Goal: Find specific page/section: Find specific page/section

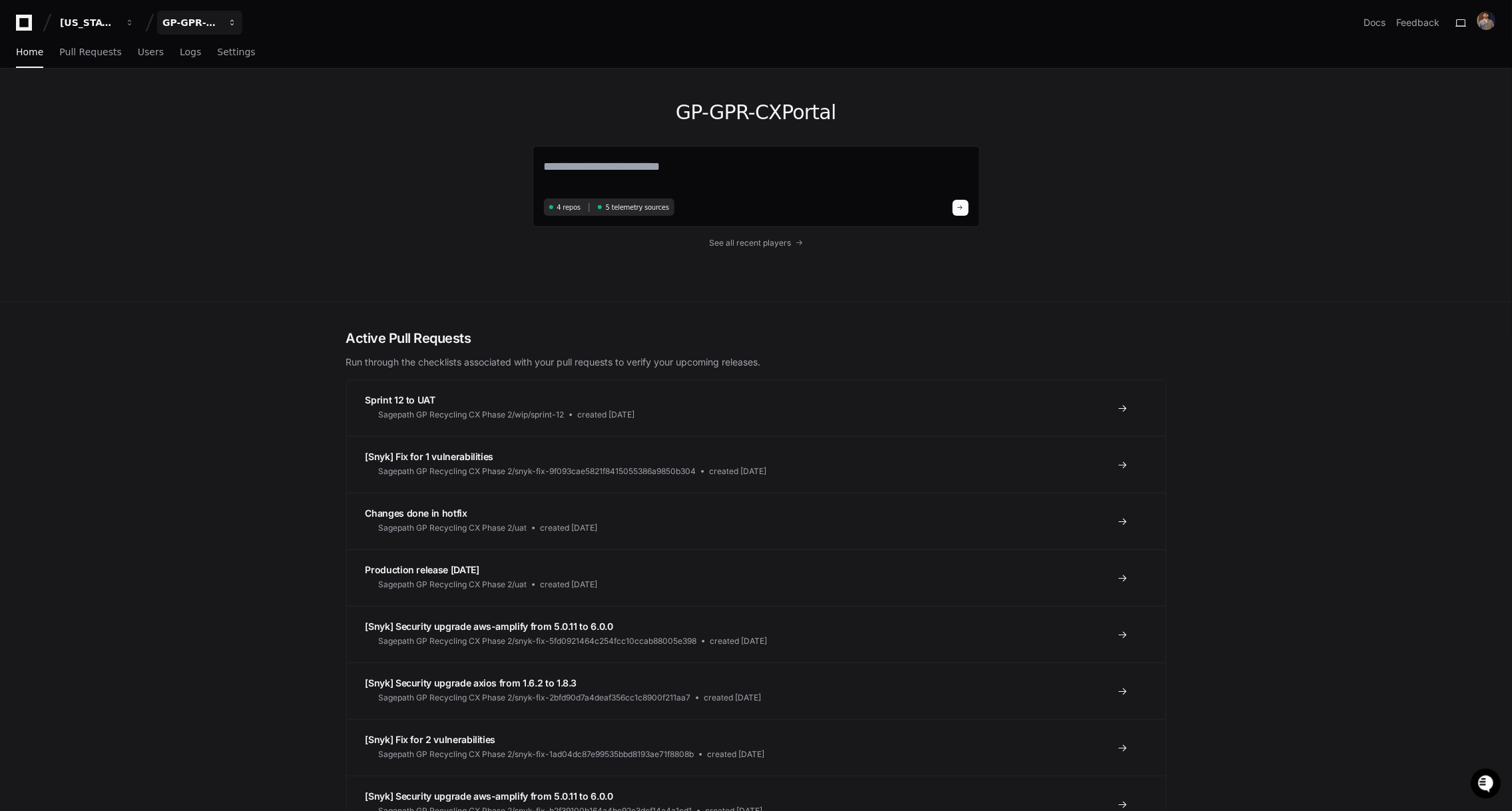
click at [197, 21] on div "GP-GPR-CXPortal" at bounding box center [191, 23] width 57 height 13
click at [253, 126] on span "GP-GPR-CXPortal" at bounding box center [228, 123] width 90 height 16
click at [147, 54] on span "Users" at bounding box center [151, 52] width 26 height 8
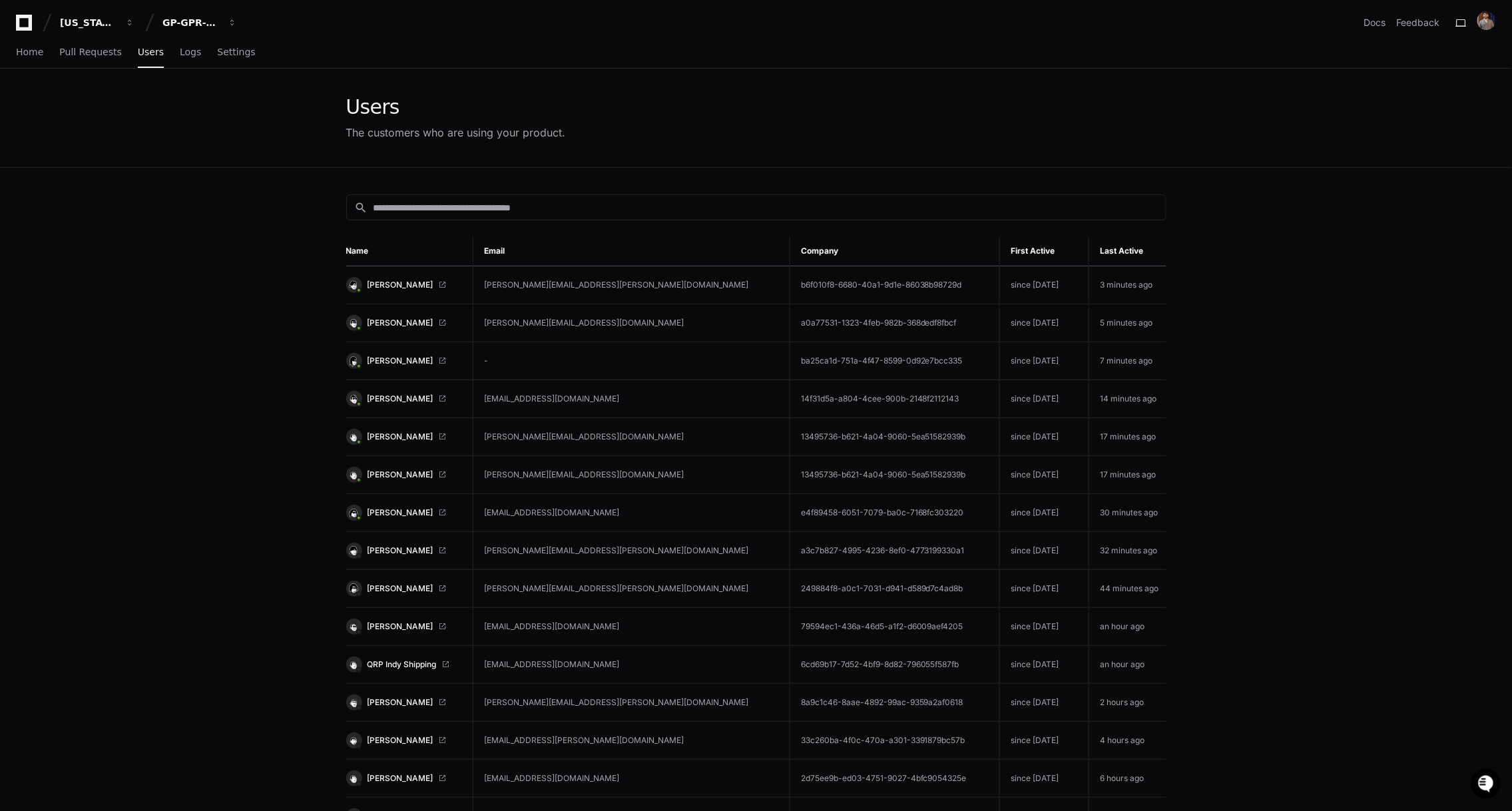
click at [392, 277] on link "[PERSON_NAME]" at bounding box center [404, 285] width 115 height 16
click at [387, 325] on span "[PERSON_NAME]" at bounding box center [400, 323] width 66 height 11
click at [384, 396] on span "[PERSON_NAME]" at bounding box center [400, 398] width 66 height 11
click at [399, 282] on span "[PERSON_NAME]" at bounding box center [400, 285] width 66 height 11
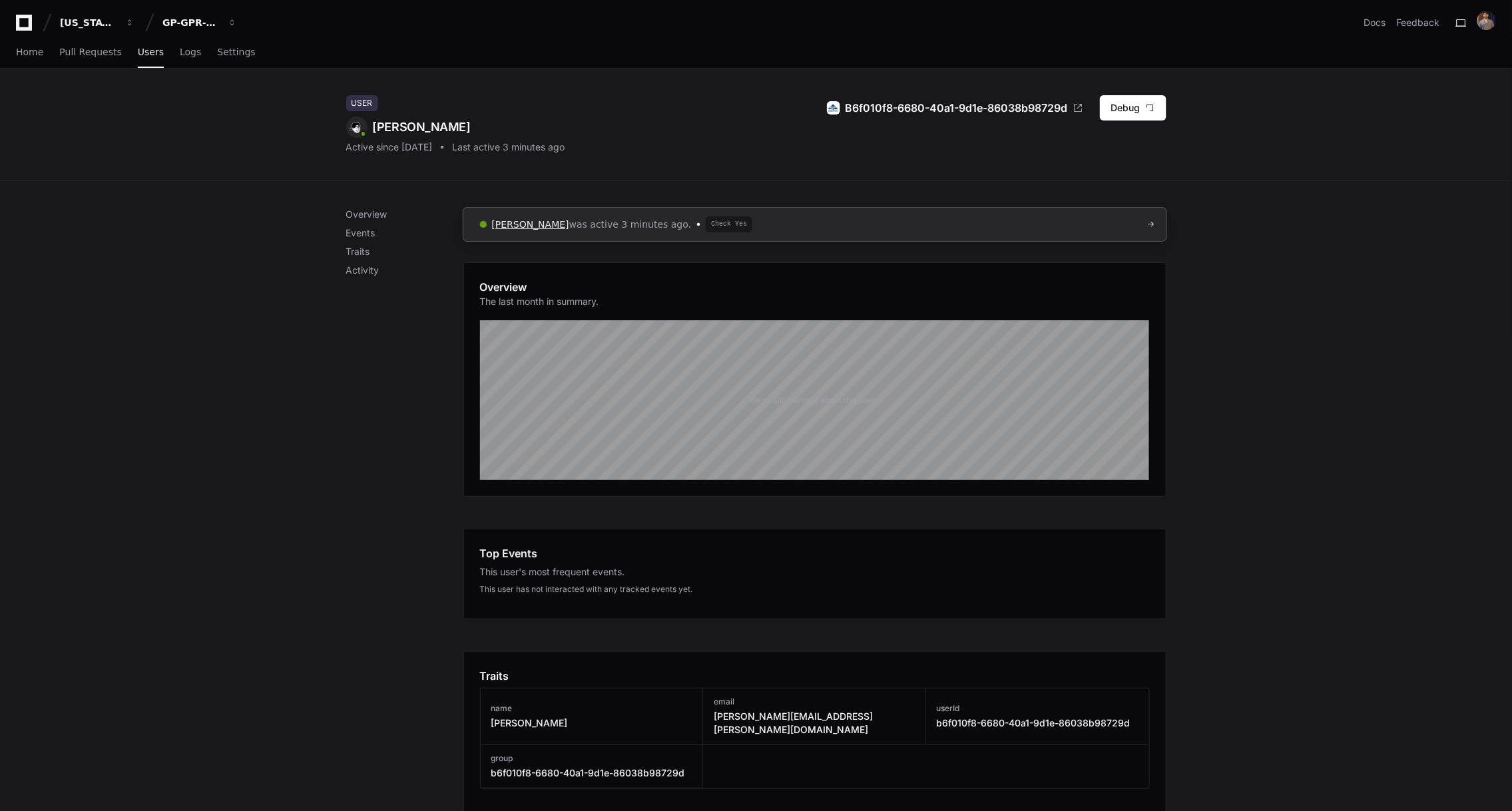
click at [526, 223] on span "Fujinaka, Seth" at bounding box center [530, 224] width 77 height 11
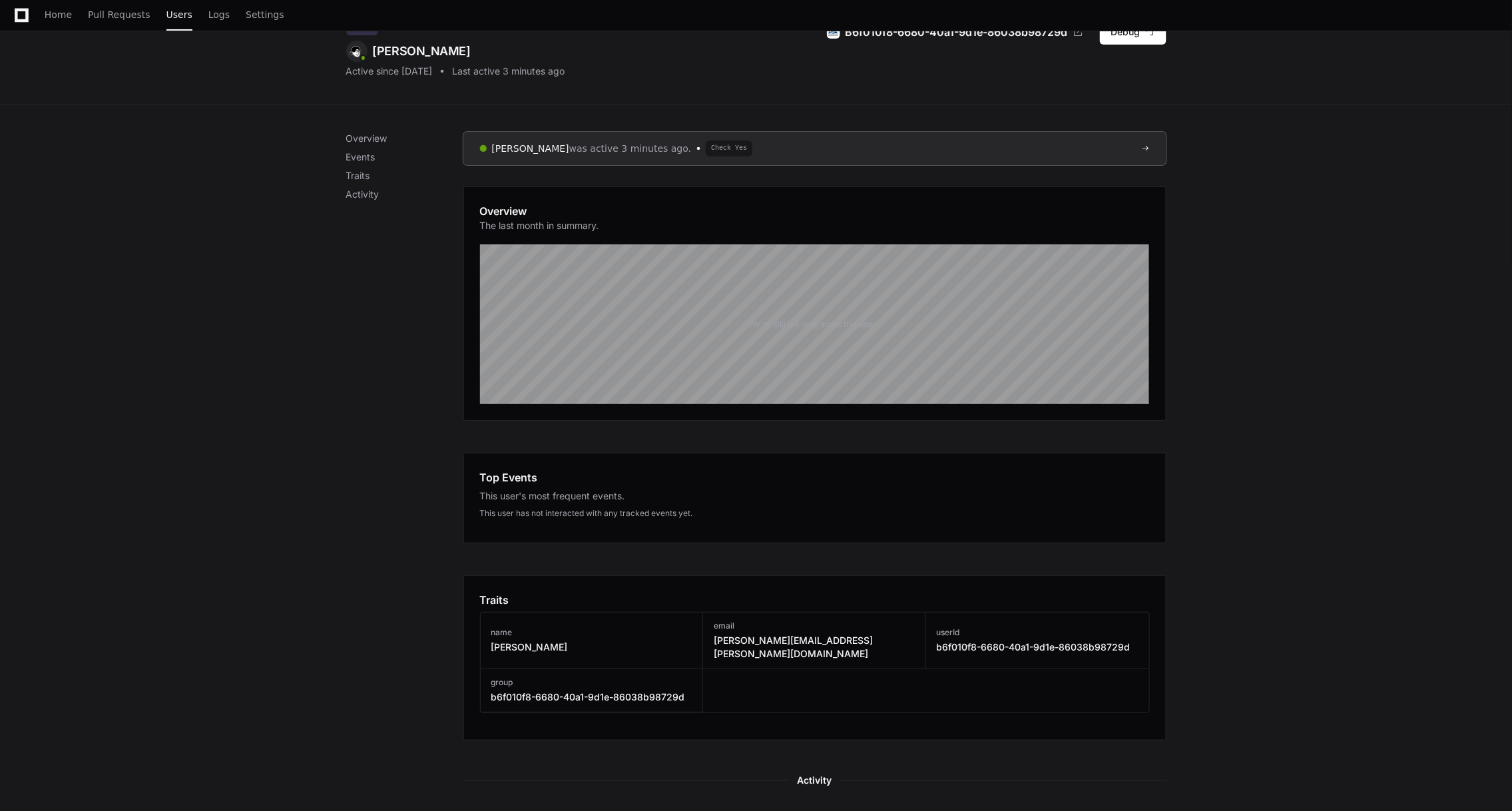
scroll to position [90, 0]
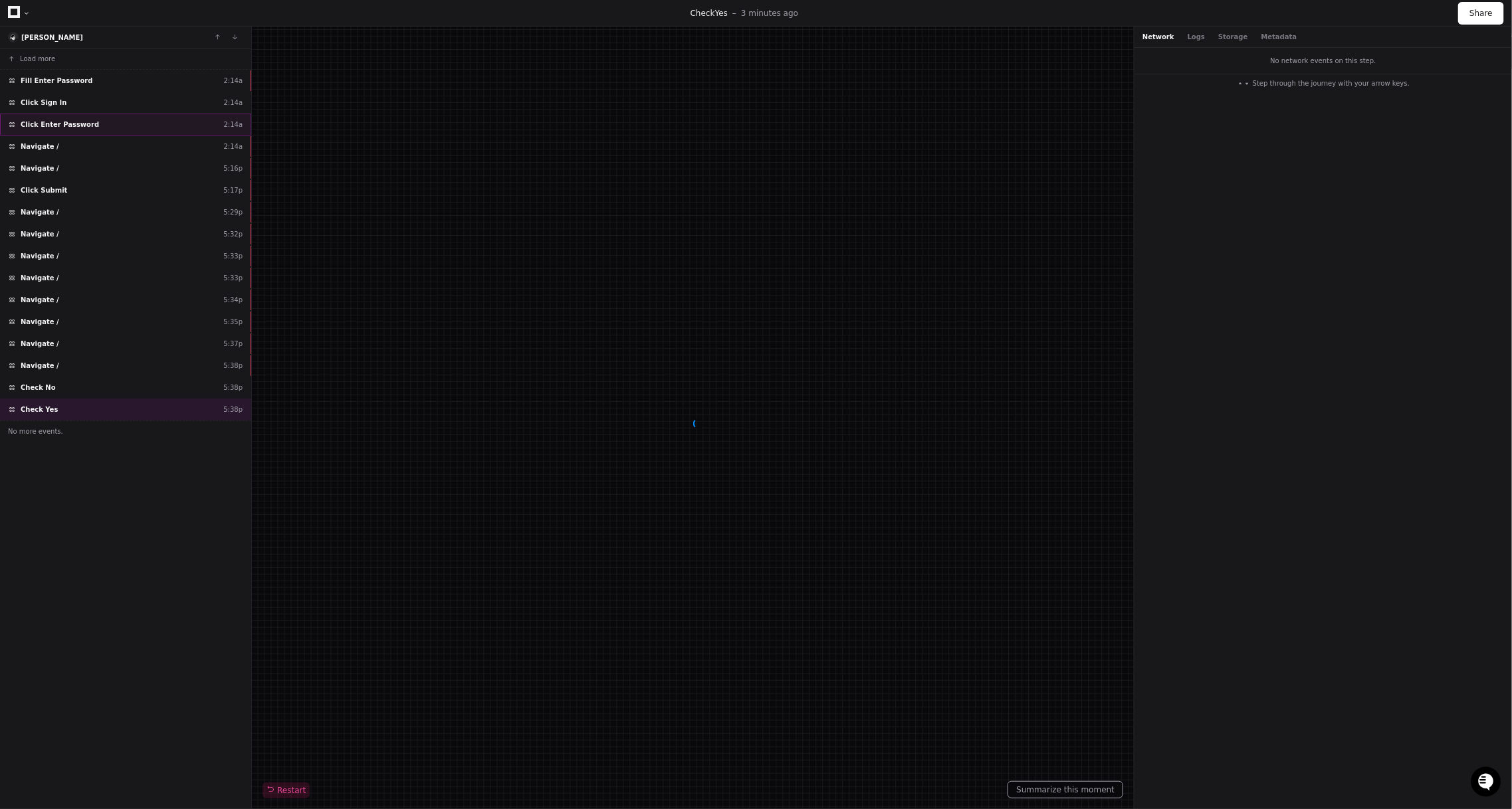
click at [108, 126] on div "Click Enter Password 2:14a" at bounding box center [125, 124] width 251 height 22
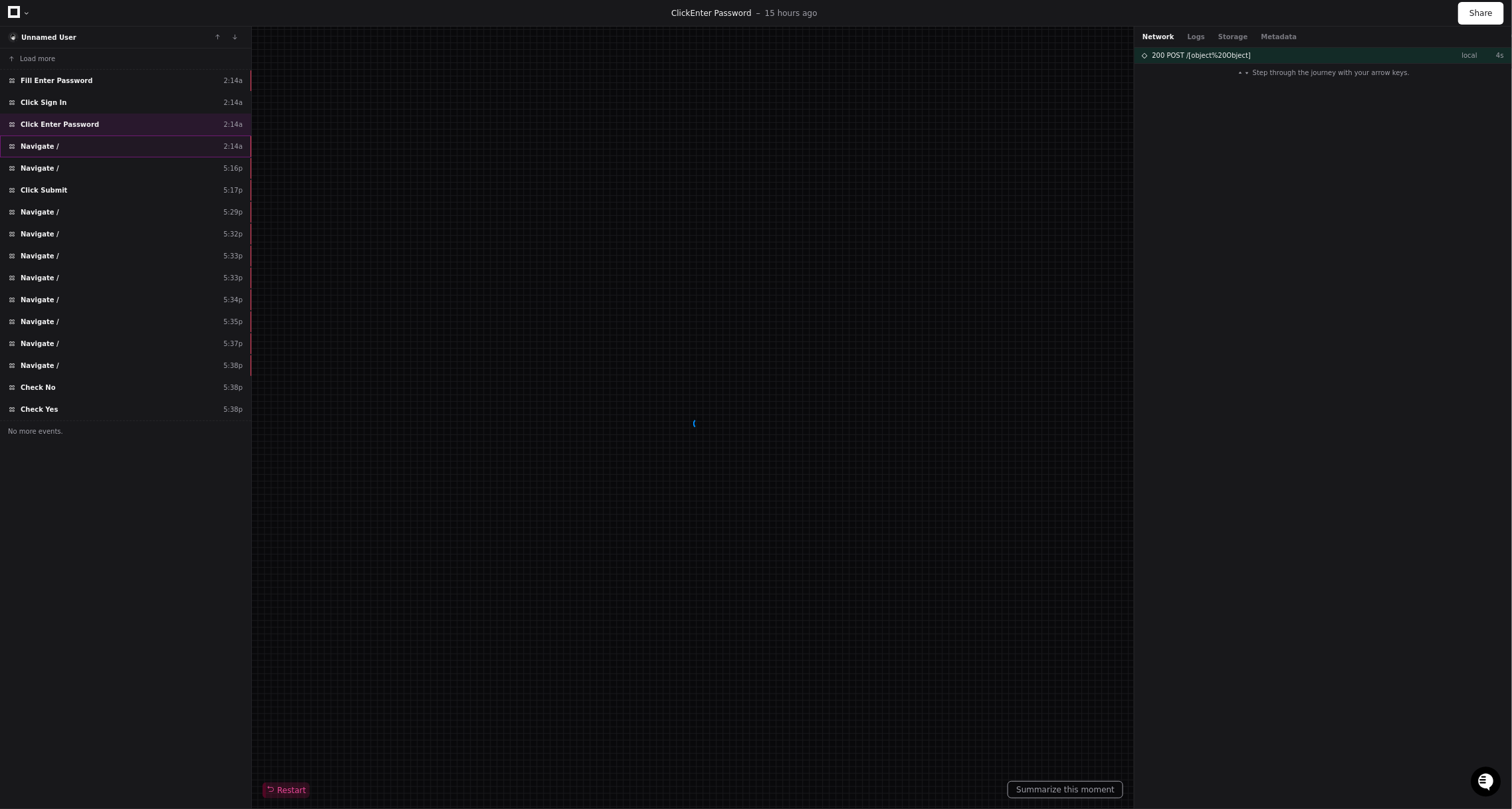
click at [99, 150] on div "Navigate / 2:14a" at bounding box center [125, 146] width 251 height 22
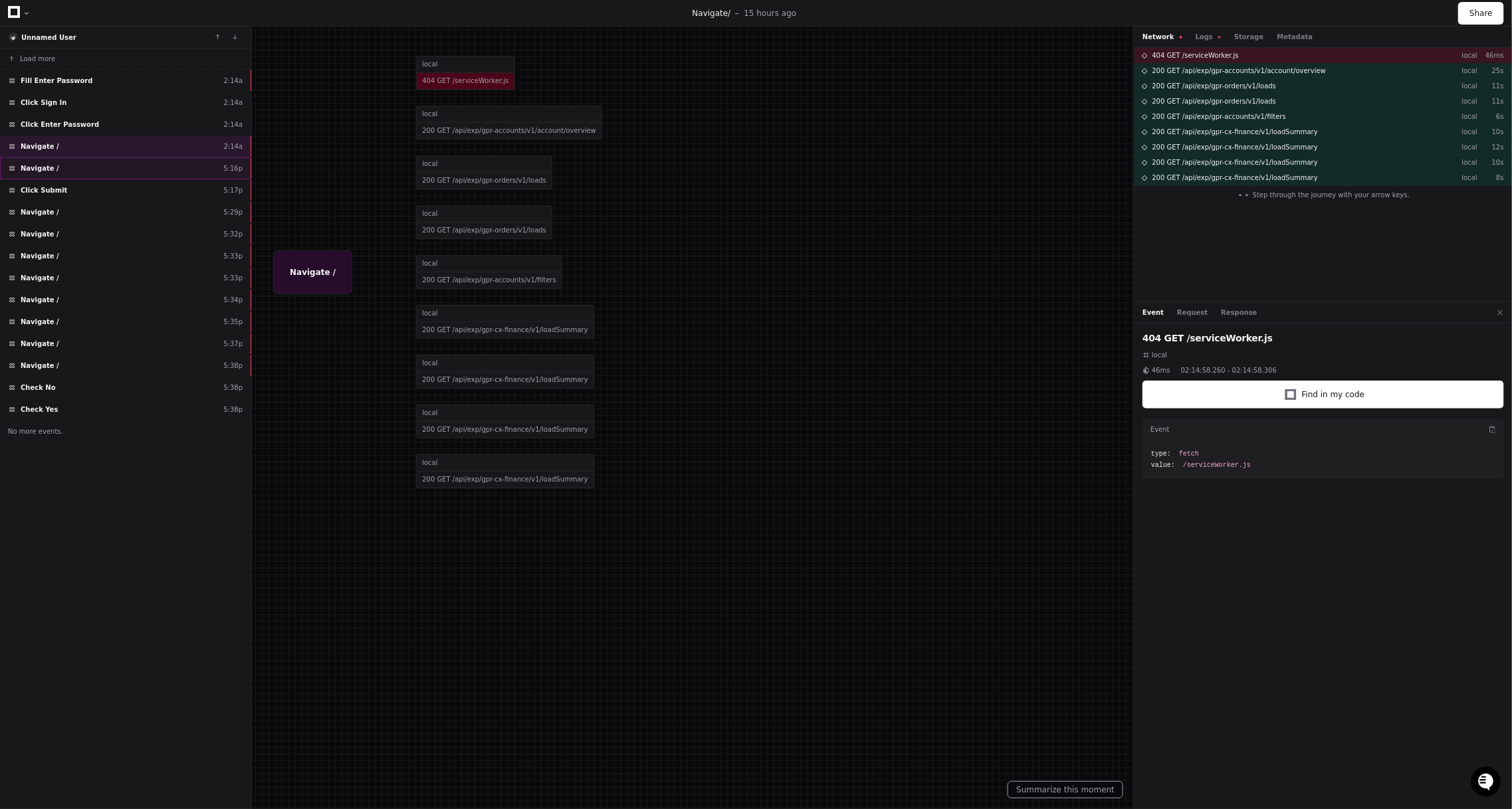
click at [99, 172] on div "Navigate / 5:16p" at bounding box center [125, 169] width 251 height 22
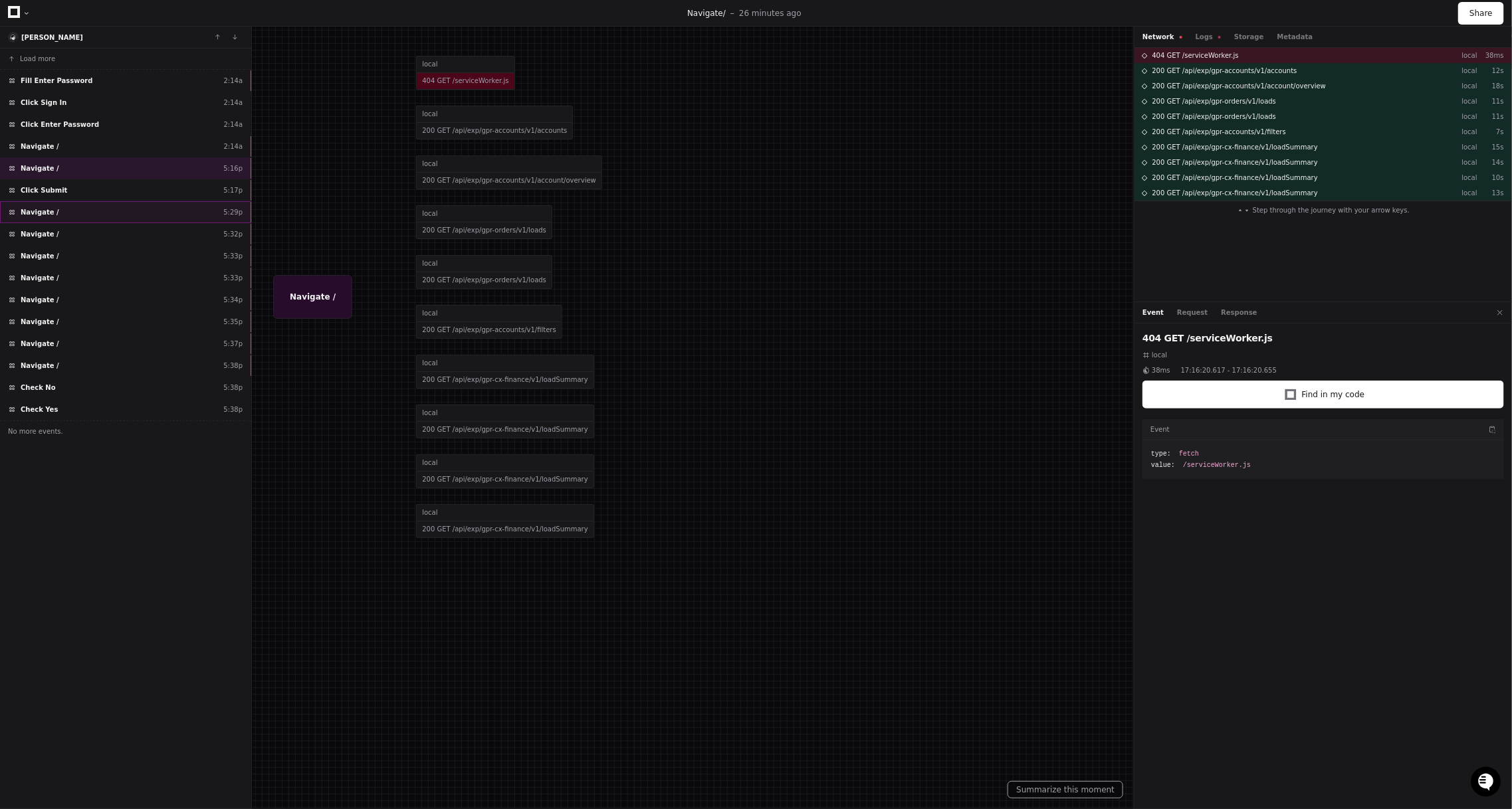
click at [99, 216] on div "Navigate / 5:29p" at bounding box center [125, 212] width 251 height 22
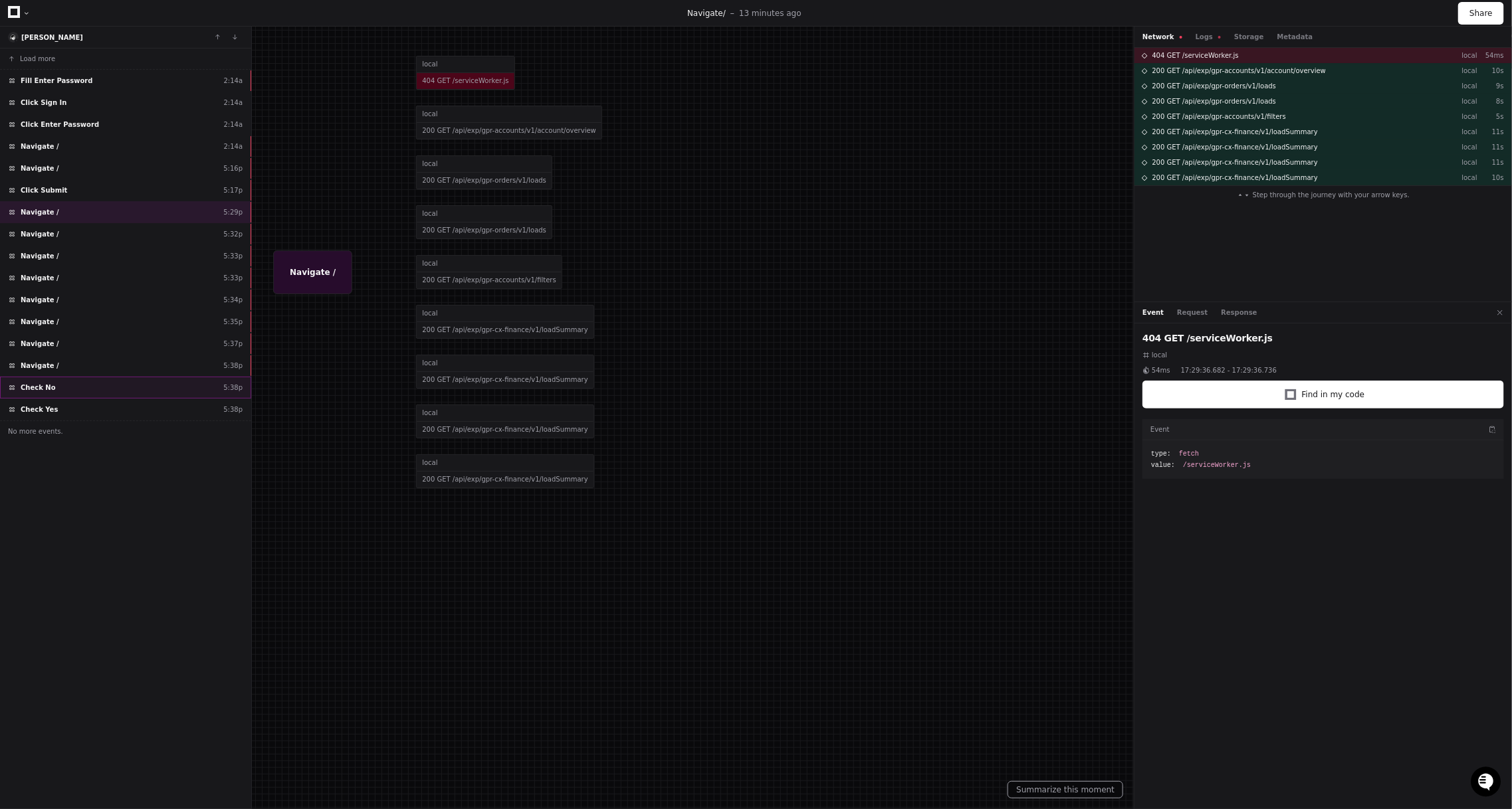
click at [74, 382] on div "Check No 5:38p" at bounding box center [125, 387] width 251 height 22
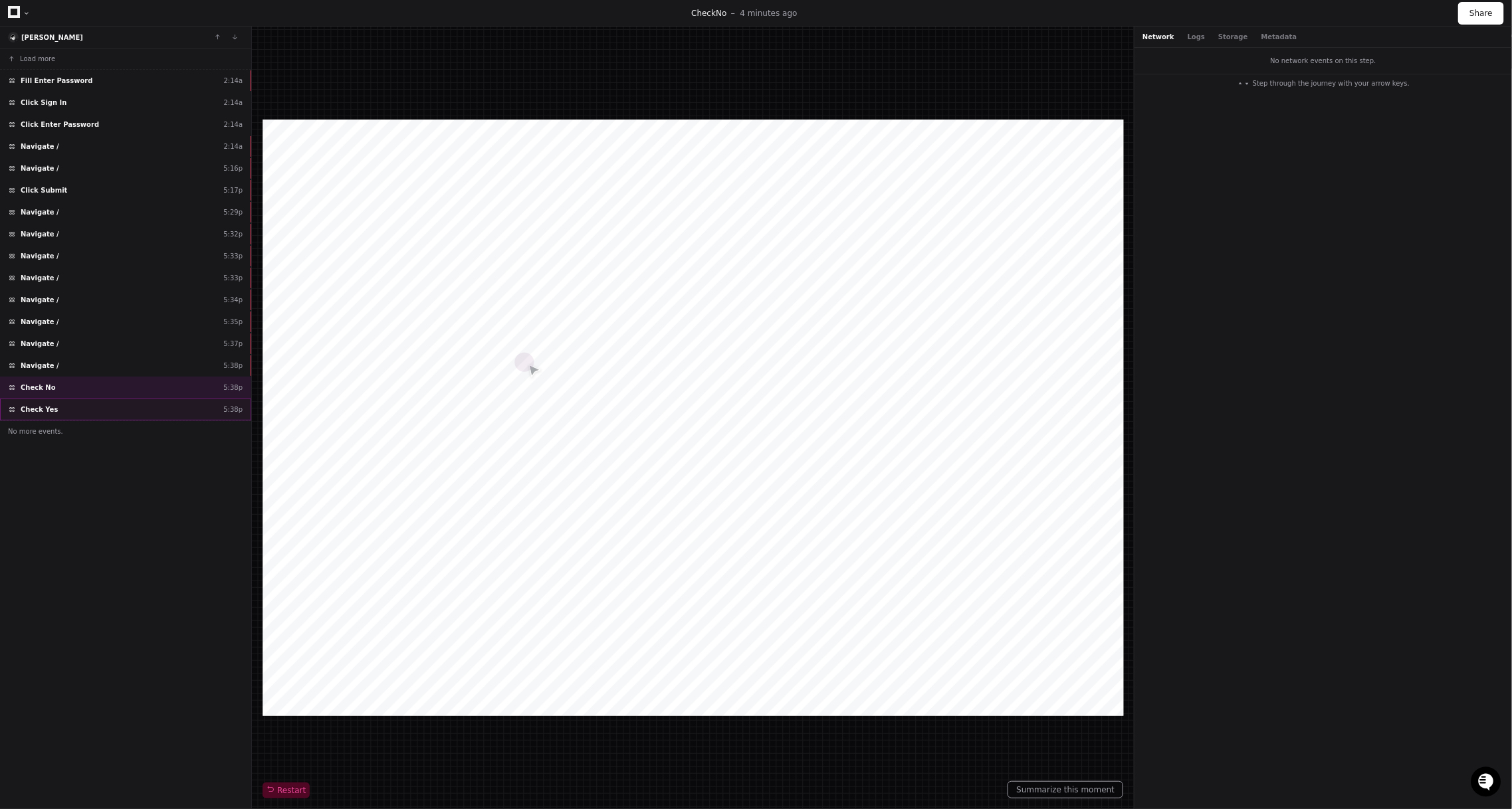
click at [64, 398] on div "Check Yes 5:38p" at bounding box center [125, 409] width 251 height 22
click at [68, 364] on div "Navigate / 5:38p" at bounding box center [125, 366] width 251 height 22
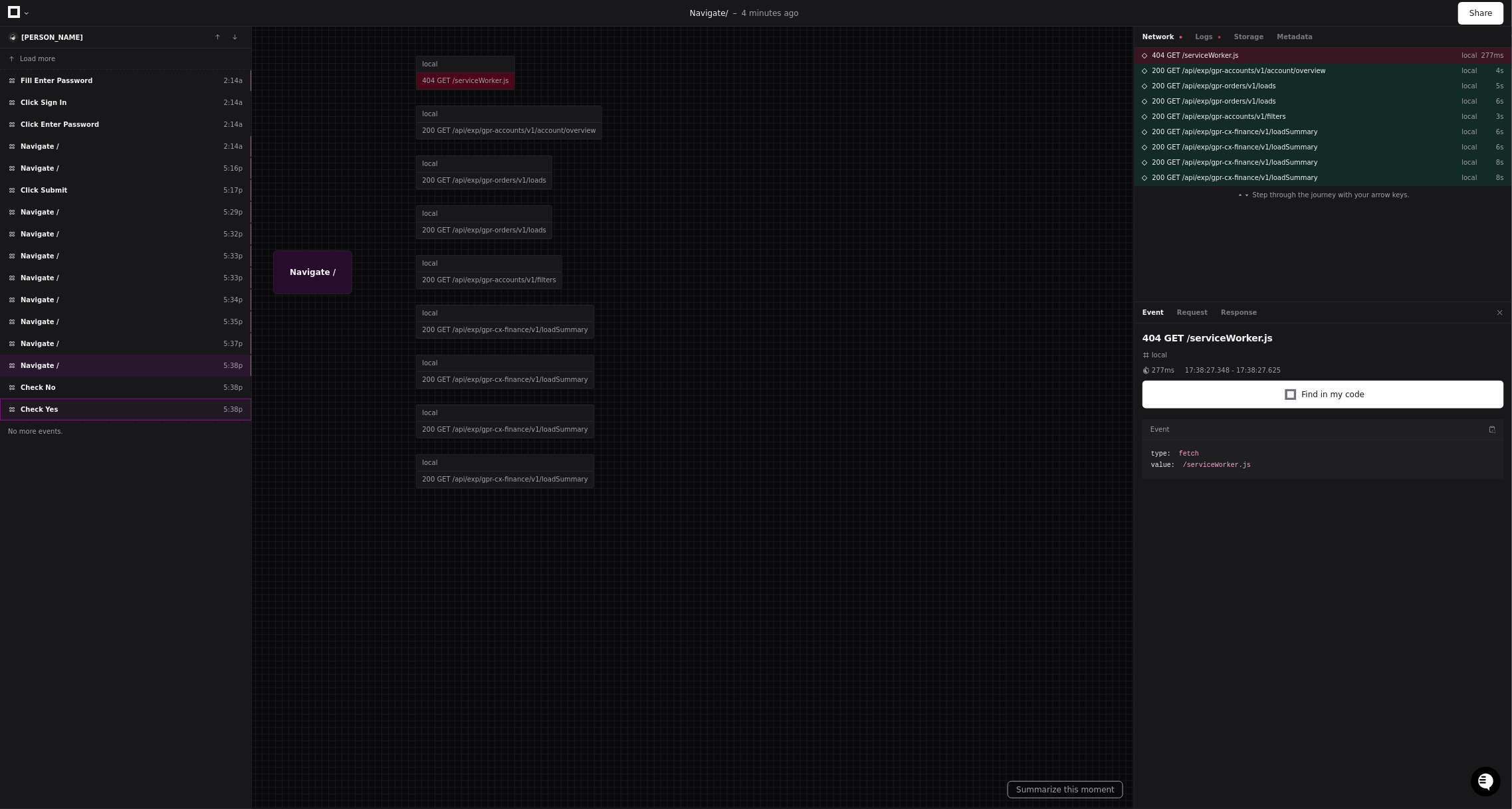
click at [60, 399] on div "Check Yes 5:38p" at bounding box center [125, 409] width 251 height 22
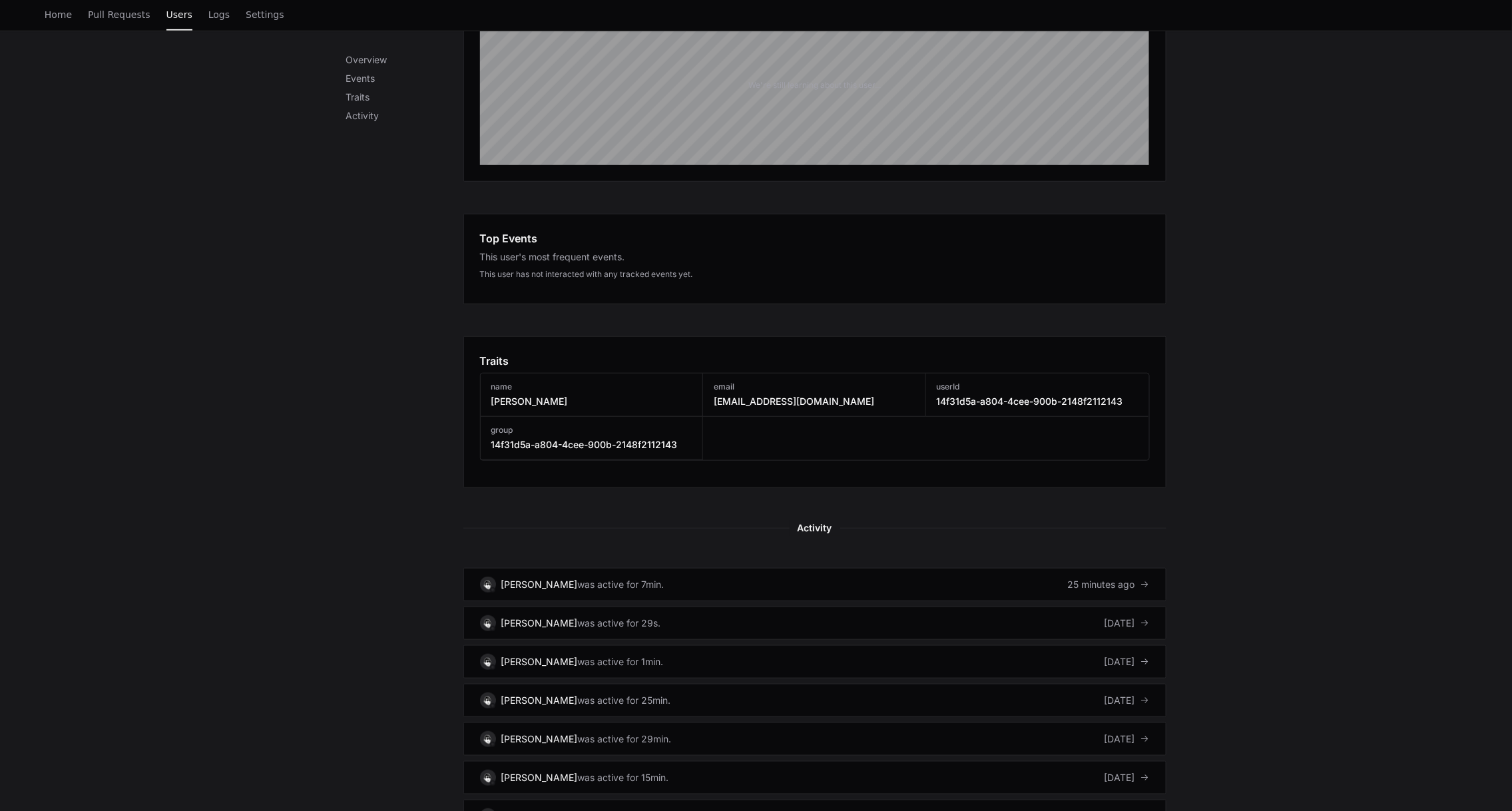
scroll to position [331, 0]
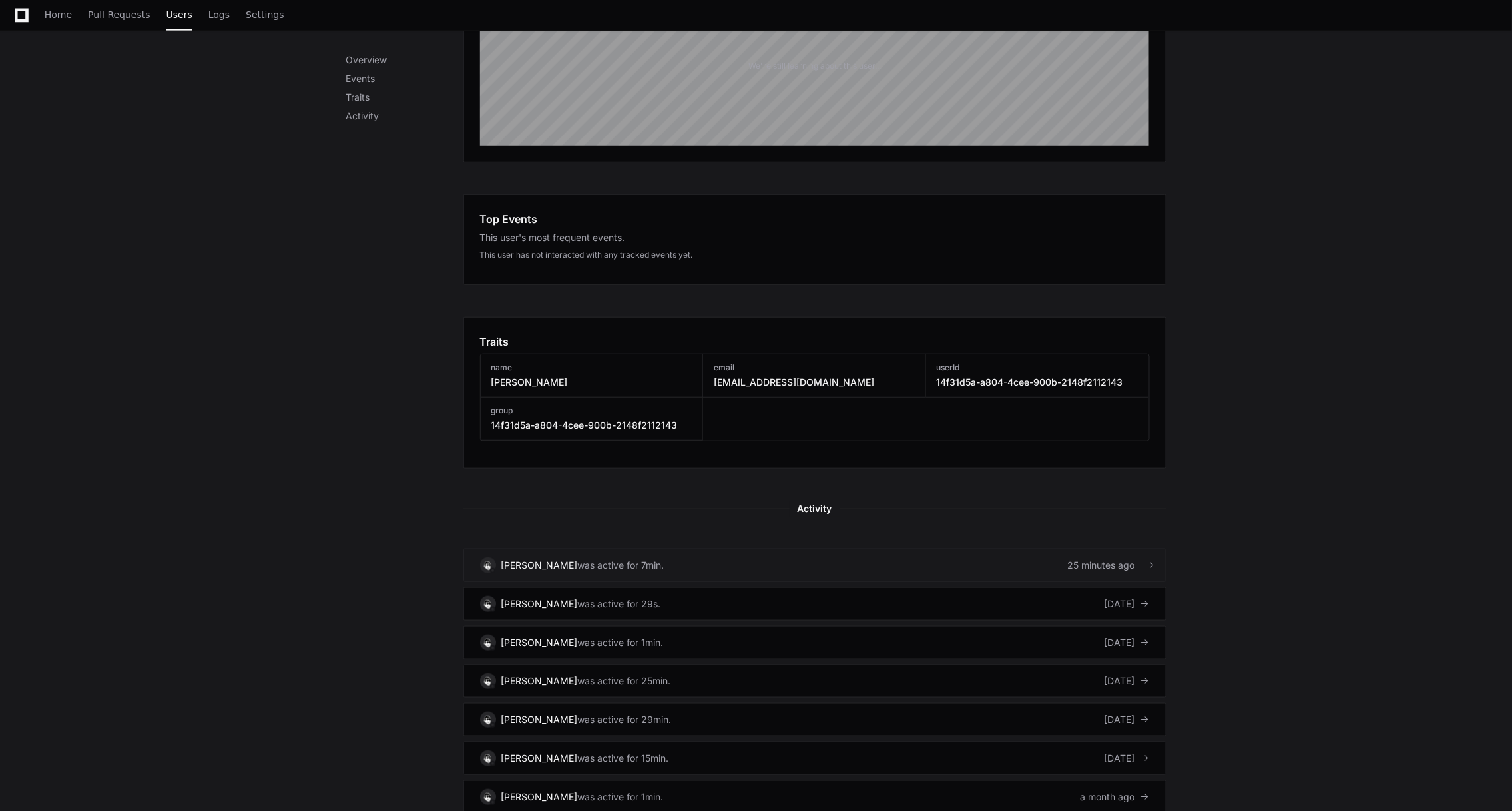
click at [541, 559] on div "Christian Smith" at bounding box center [539, 566] width 76 height 13
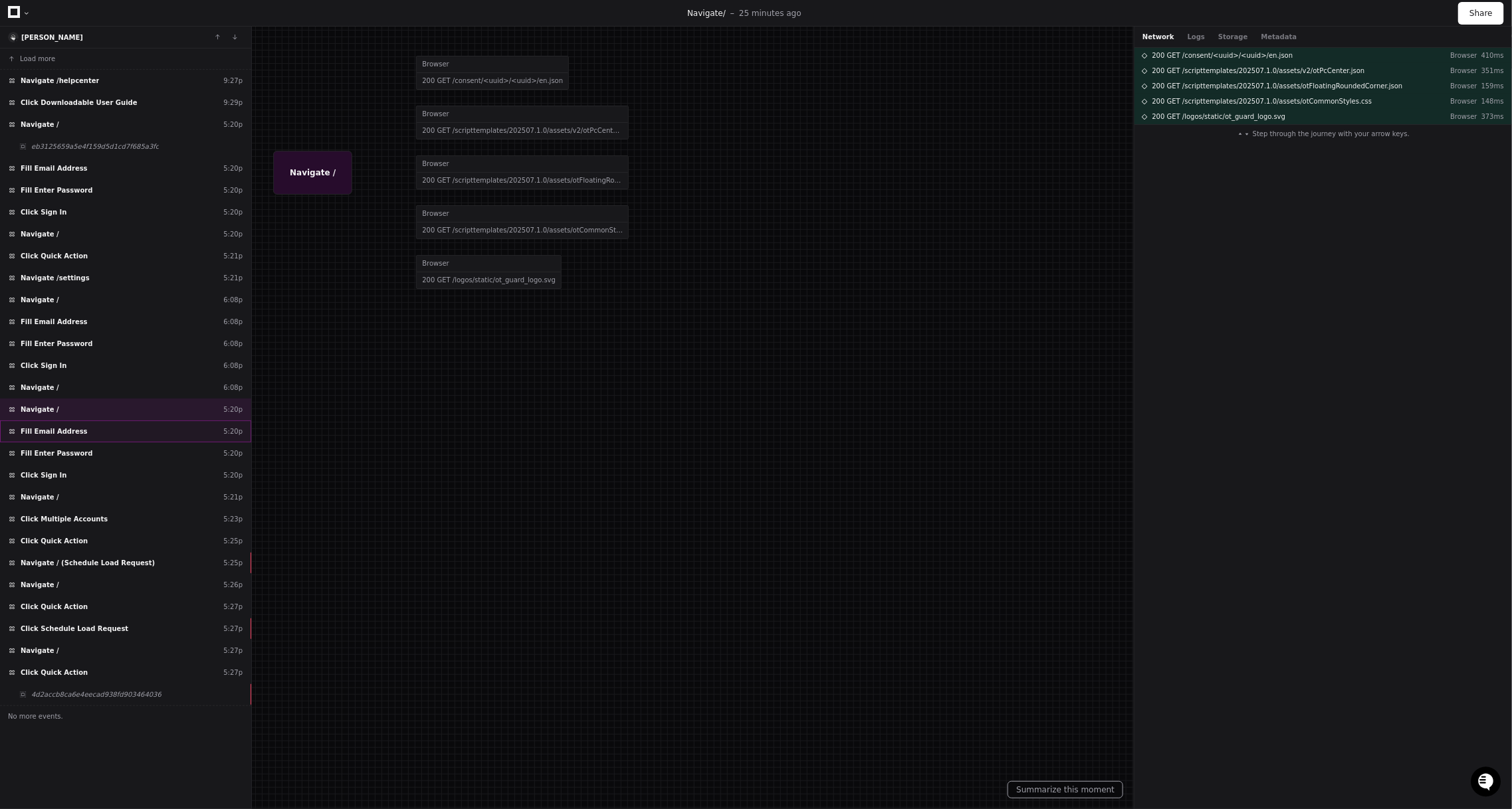
click at [81, 424] on div "Fill Email Address 5:20p" at bounding box center [125, 432] width 251 height 22
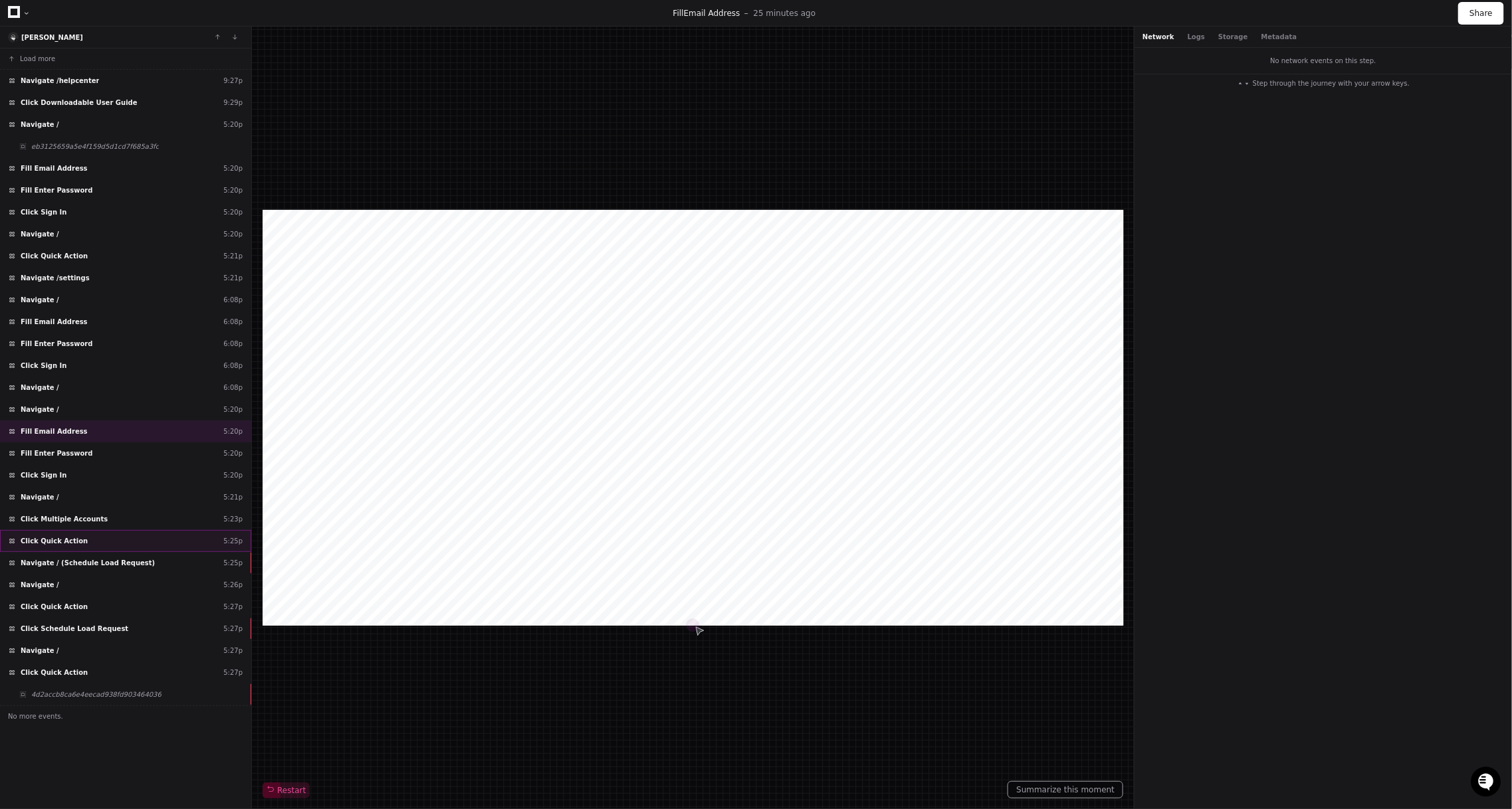
click at [90, 530] on div "Click Quick Action 5:25p" at bounding box center [125, 541] width 251 height 22
click at [89, 558] on span "Navigate / (Schedule Load Request)" at bounding box center [88, 563] width 134 height 10
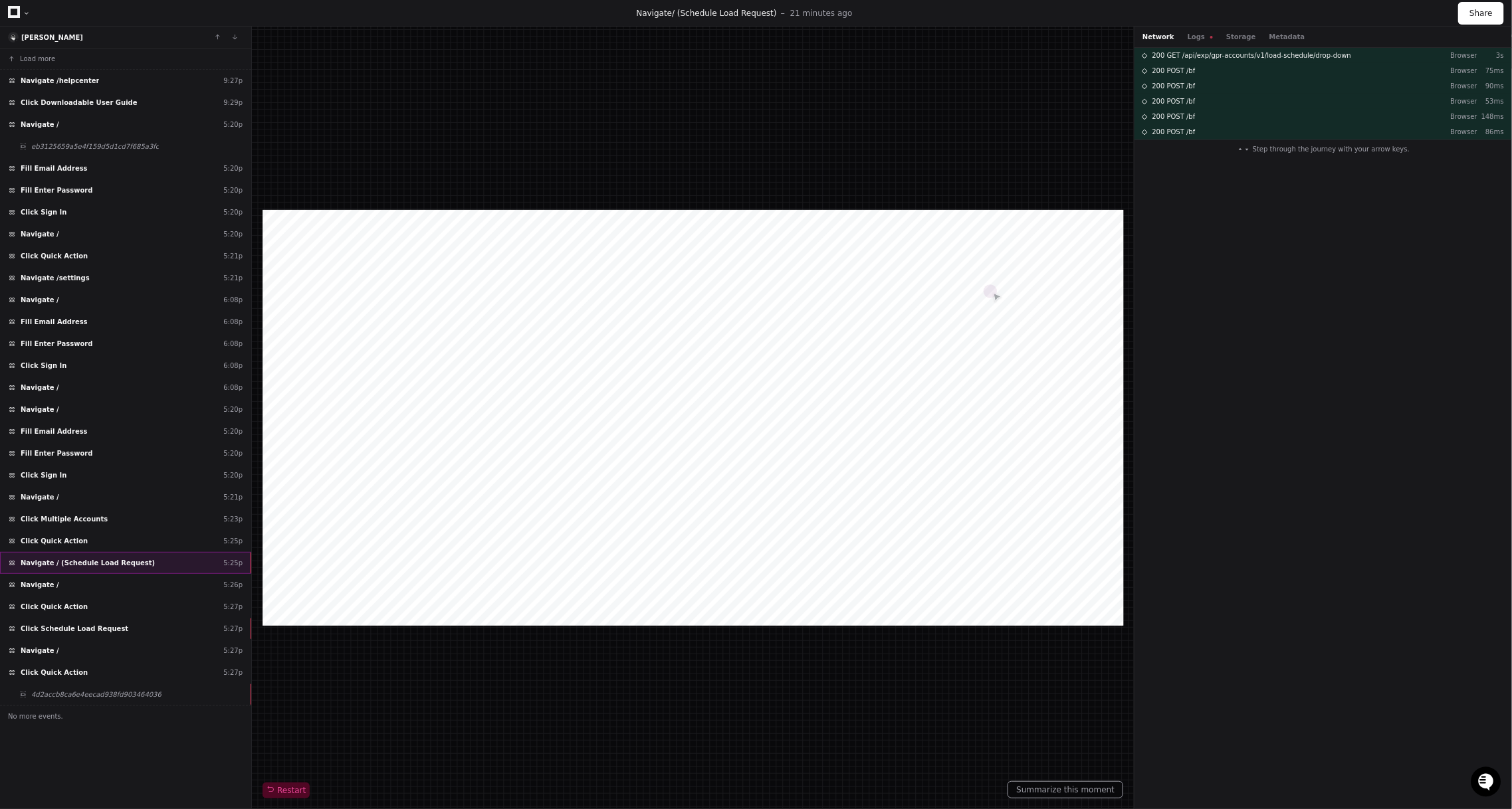
click at [133, 552] on div "Navigate / (Schedule Load Request) 5:25p" at bounding box center [125, 563] width 251 height 22
click at [67, 574] on div "Navigate / 5:26p" at bounding box center [125, 584] width 251 height 22
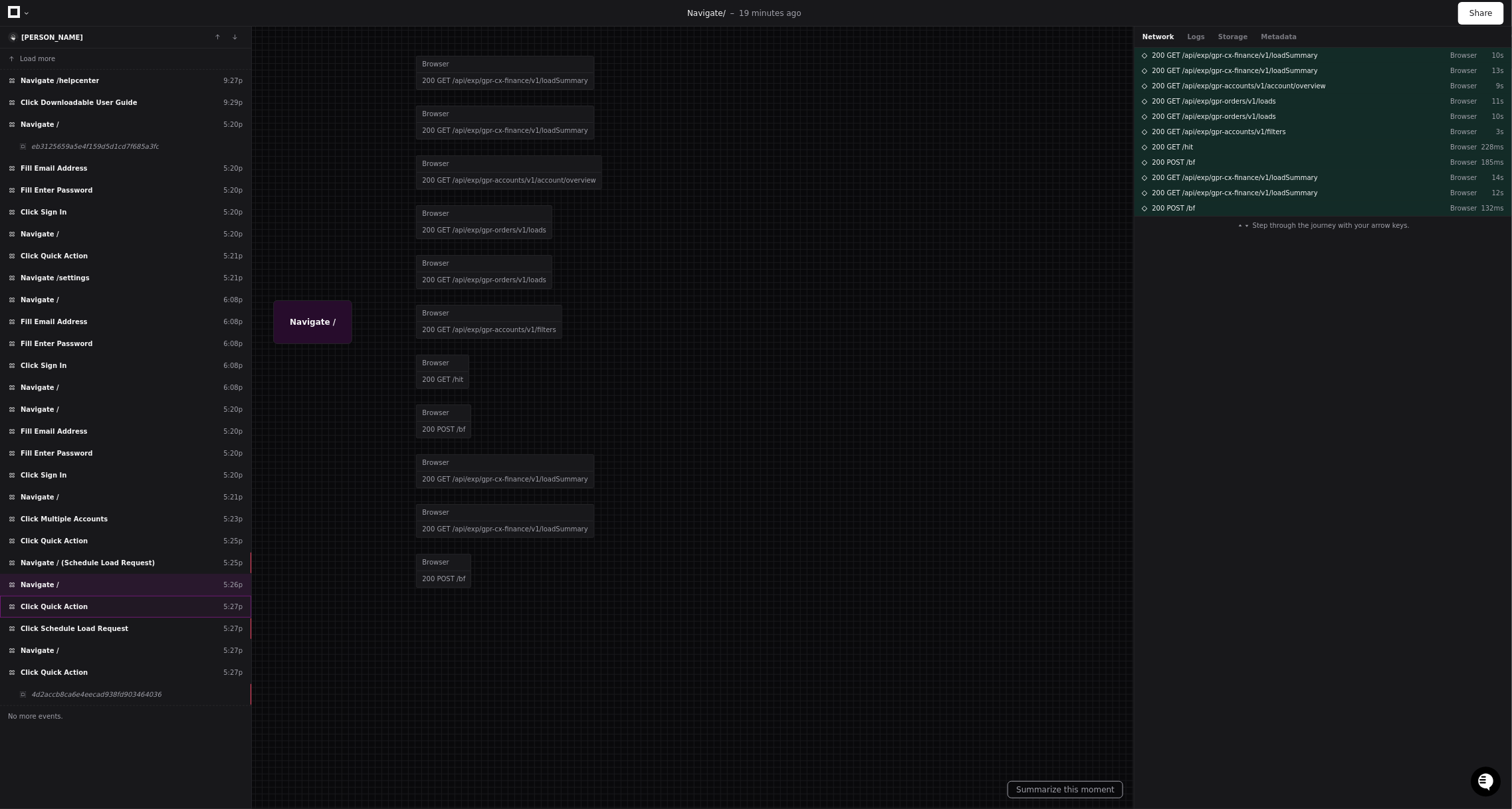
click at [67, 602] on span "Click Quick Action" at bounding box center [54, 607] width 67 height 10
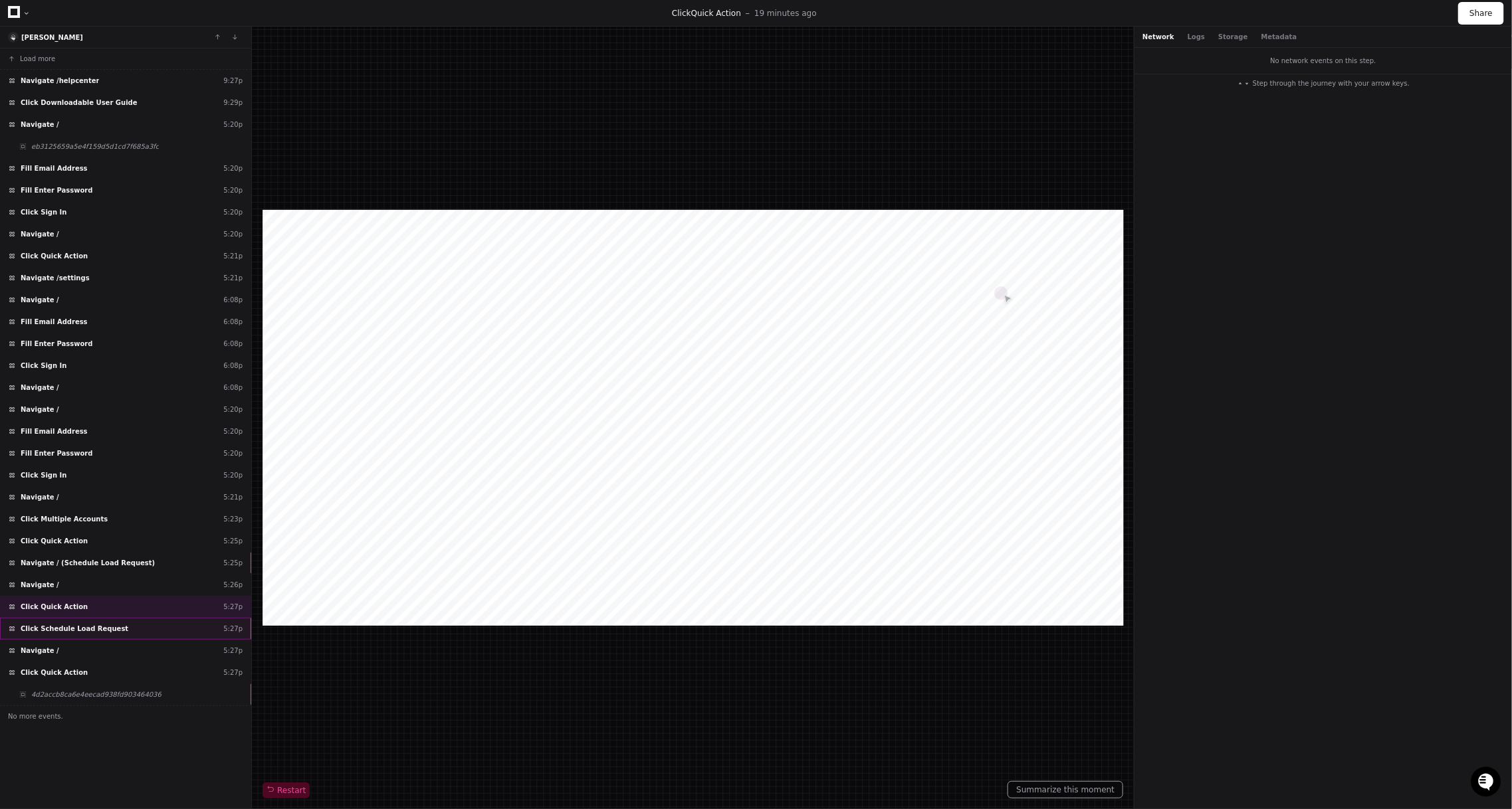
click at [104, 620] on div "Click Schedule Load Request 5:27p" at bounding box center [125, 629] width 251 height 22
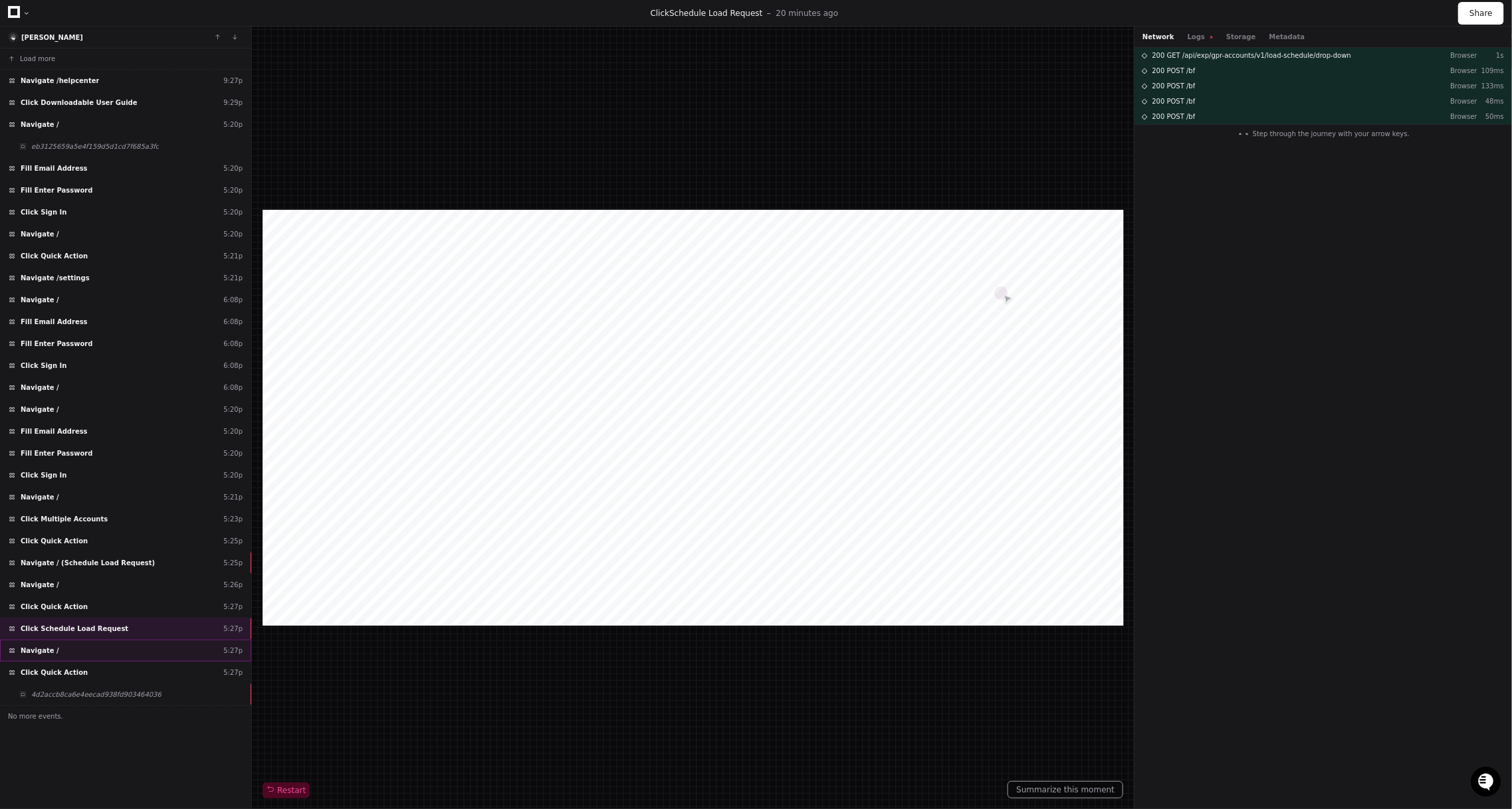
click at [83, 640] on div "Navigate / 5:27p" at bounding box center [125, 650] width 251 height 22
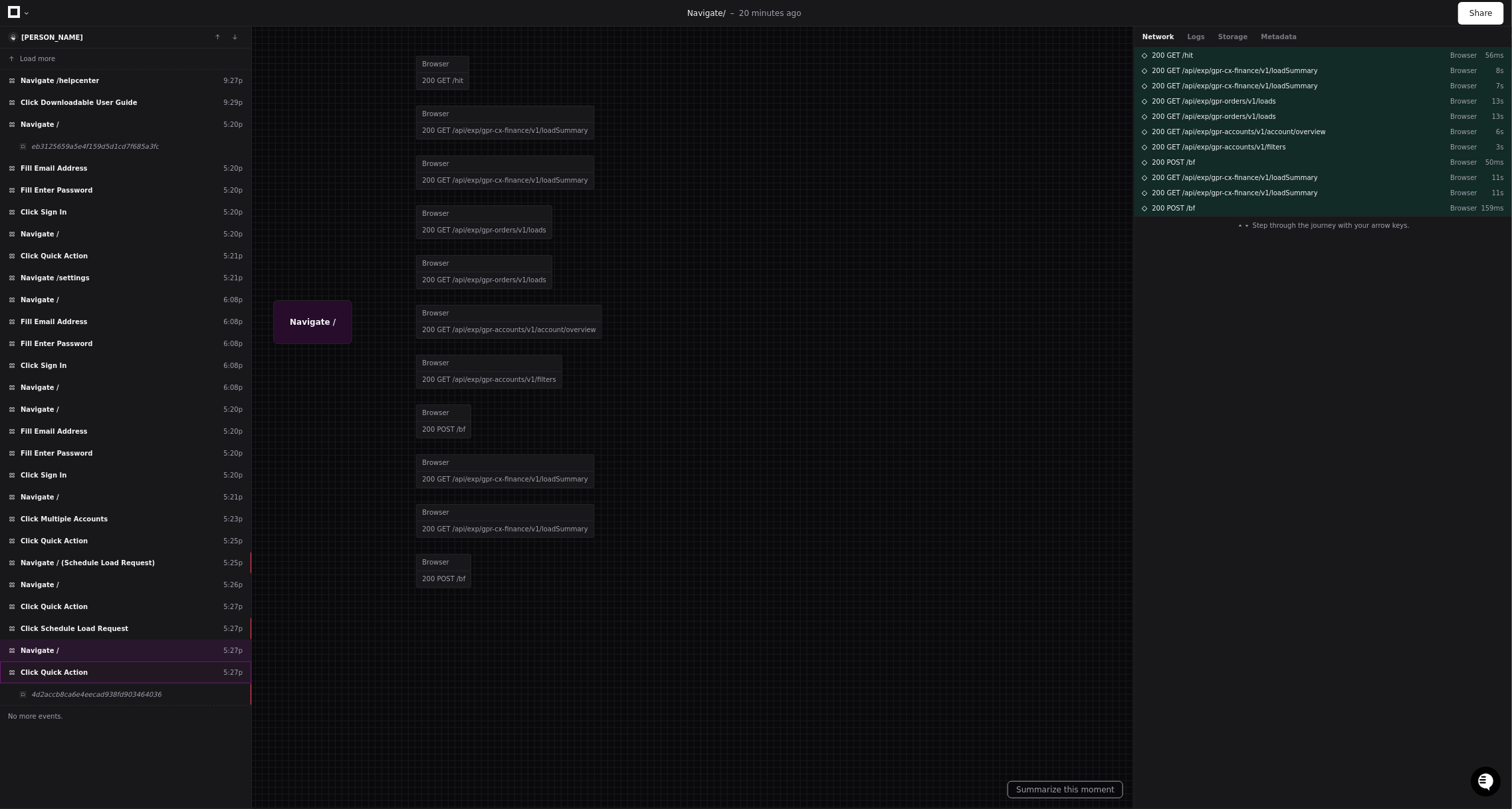
click at [81, 668] on span "Click Quick Action" at bounding box center [54, 673] width 67 height 10
